Goal: Information Seeking & Learning: Learn about a topic

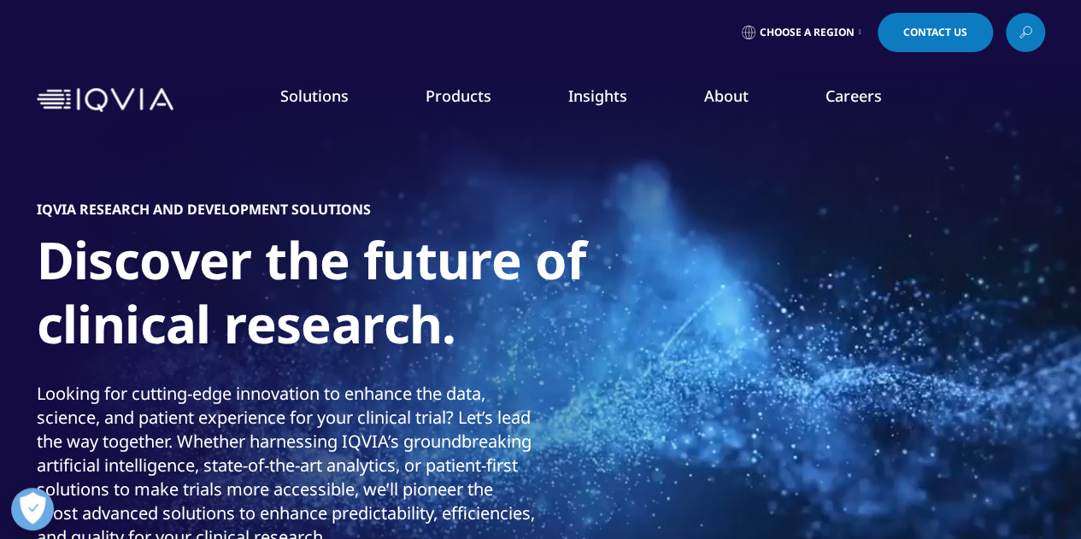
scroll to position [85, 0]
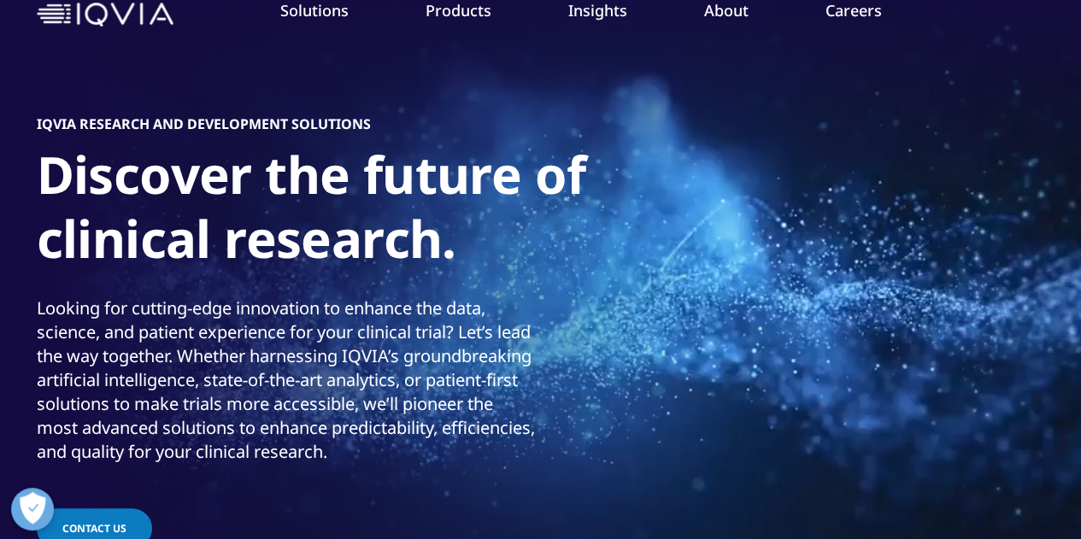
click at [860, 459] on link "View All" at bounding box center [942, 455] width 251 height 19
